Goal: Obtain resource: Obtain resource

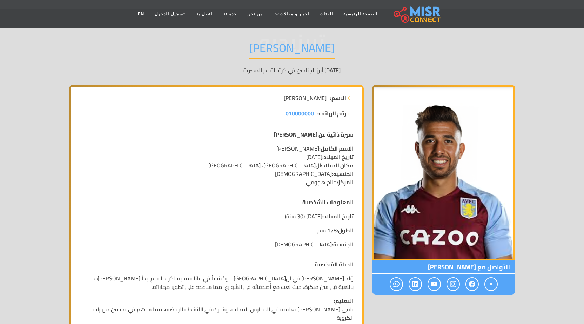
scroll to position [140, 0]
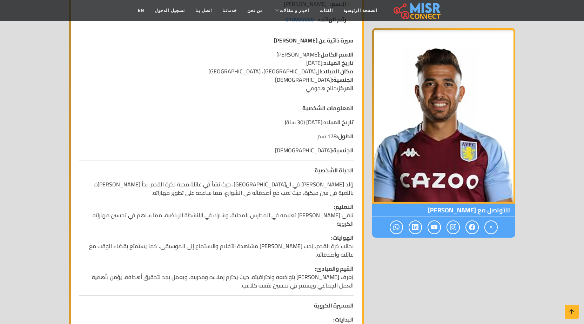
click at [437, 144] on img at bounding box center [443, 116] width 143 height 176
drag, startPoint x: 436, startPoint y: 138, endPoint x: 495, endPoint y: 232, distance: 111.0
click at [495, 232] on span at bounding box center [491, 227] width 13 height 14
click at [462, 147] on img at bounding box center [443, 116] width 143 height 176
click at [420, 124] on img at bounding box center [443, 116] width 143 height 176
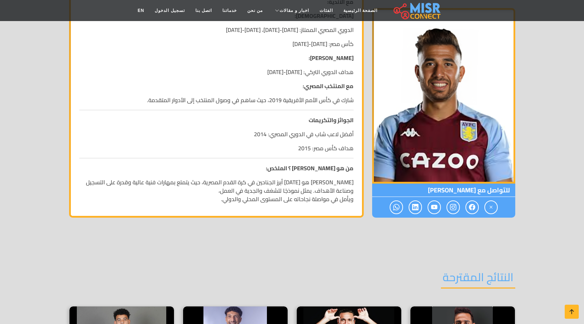
scroll to position [667, 0]
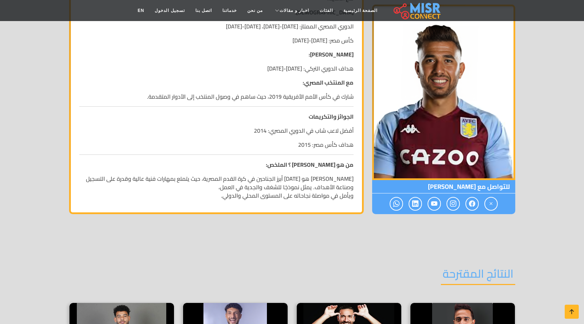
click at [347, 174] on p "[PERSON_NAME] هو [DATE] أبرز الجناحين في كرة القدم المصرية، حيث يتمتع بمهارات ف…" at bounding box center [216, 186] width 275 height 25
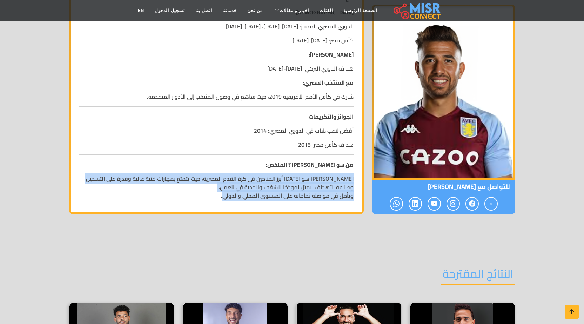
drag, startPoint x: 347, startPoint y: 166, endPoint x: 233, endPoint y: 180, distance: 114.3
click at [233, 180] on p "[PERSON_NAME] هو [DATE] أبرز الجناحين في كرة القدم المصرية، حيث يتمتع بمهارات ف…" at bounding box center [216, 186] width 275 height 25
copy p "[PERSON_NAME] هو [DATE] أبرز الجناحين في كرة القدم المصرية، حيث يتمتع بمهارات ف…"
click at [294, 174] on p "[PERSON_NAME] هو [DATE] أبرز الجناحين في كرة القدم المصرية، حيث يتمتع بمهارات ف…" at bounding box center [216, 186] width 275 height 25
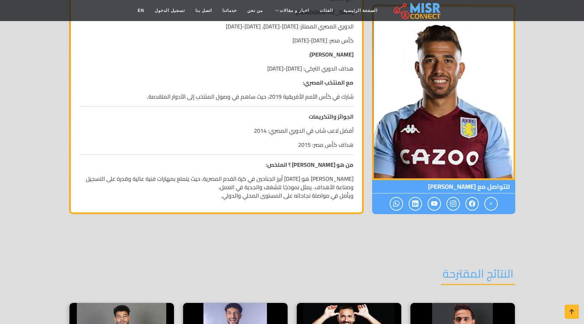
click at [347, 174] on p "[PERSON_NAME] هو [DATE] أبرز الجناحين في كرة القدم المصرية، حيث يتمتع بمهارات ف…" at bounding box center [216, 186] width 275 height 25
drag, startPoint x: 347, startPoint y: 163, endPoint x: 262, endPoint y: 165, distance: 85.0
click at [262, 174] on p "[PERSON_NAME] هو [DATE] أبرز الجناحين في كرة القدم المصرية، حيث يتمتع بمهارات ف…" at bounding box center [216, 186] width 275 height 25
copy p "[PERSON_NAME] هو [DATE] أبرز الجناحين"
click at [257, 174] on p "[PERSON_NAME] هو [DATE] أبرز الجناحين في كرة القدم المصرية، حيث يتمتع بمهارات ف…" at bounding box center [216, 186] width 275 height 25
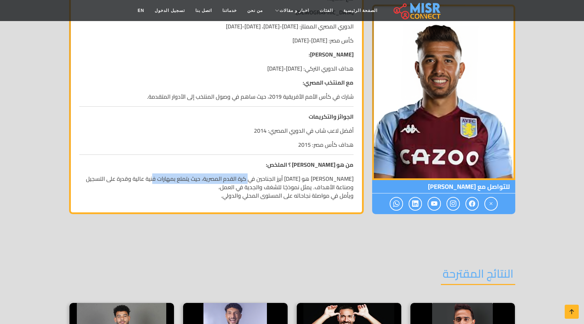
drag, startPoint x: 257, startPoint y: 163, endPoint x: 172, endPoint y: 162, distance: 84.2
click at [172, 174] on p "[PERSON_NAME] هو [DATE] أبرز الجناحين في كرة القدم المصرية، حيث يتمتع بمهارات ف…" at bounding box center [216, 186] width 275 height 25
copy p "في كرة القدم المصرية، حيث يتمتع بمهارات"
click at [160, 174] on p "[PERSON_NAME] هو [DATE] أبرز الجناحين في كرة القدم المصرية، حيث يتمتع بمهارات ف…" at bounding box center [216, 186] width 275 height 25
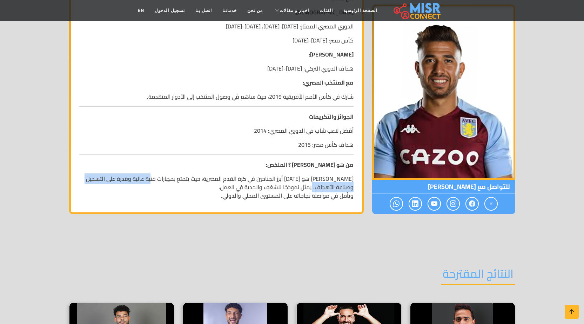
drag, startPoint x: 160, startPoint y: 164, endPoint x: 322, endPoint y: 172, distance: 162.4
click at [322, 174] on p "[PERSON_NAME] هو [DATE] أبرز الجناحين في كرة القدم المصرية، حيث يتمتع بمهارات ف…" at bounding box center [216, 186] width 275 height 25
copy p "فنية عالية وقدرة على التسجيل وصناعة الأهداف"
click at [305, 174] on p "[PERSON_NAME] هو [DATE] أبرز الجناحين في كرة القدم المصرية، حيث يتمتع بمهارات ف…" at bounding box center [216, 186] width 275 height 25
click at [307, 174] on p "[PERSON_NAME] هو [DATE] أبرز الجناحين في كرة القدم المصرية، حيث يتمتع بمهارات ف…" at bounding box center [216, 186] width 275 height 25
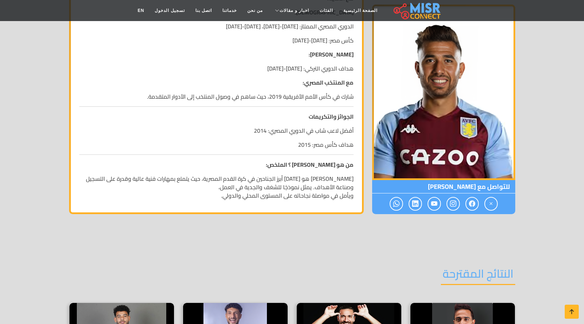
drag, startPoint x: 307, startPoint y: 171, endPoint x: 231, endPoint y: 171, distance: 76.9
click at [231, 174] on p "[PERSON_NAME] هو [DATE] أبرز الجناحين في كرة القدم المصرية، حيث يتمتع بمهارات ف…" at bounding box center [216, 186] width 275 height 25
copy p "يمثل نموذجًا للشغف والجدية في العمل"
click at [353, 182] on p "[PERSON_NAME] هو [DATE] أبرز الجناحين في كرة القدم المصرية، حيث يتمتع بمهارات ف…" at bounding box center [216, 186] width 275 height 25
drag, startPoint x: 353, startPoint y: 182, endPoint x: 226, endPoint y: 180, distance: 126.4
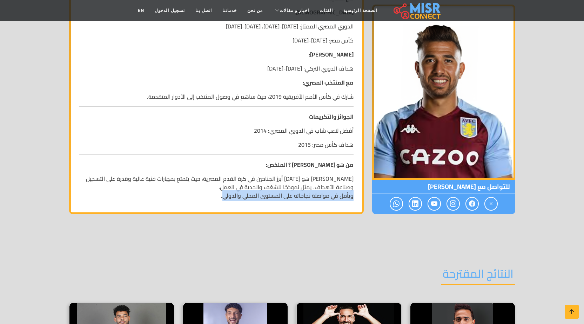
click at [226, 180] on p "[PERSON_NAME] هو [DATE] أبرز الجناحين في كرة القدم المصرية، حيث يتمتع بمهارات ف…" at bounding box center [216, 186] width 275 height 25
copy p "ويأمل في مواصلة نجاحاته على المستوى المحلي والدولي"
